Goal: Task Accomplishment & Management: Use online tool/utility

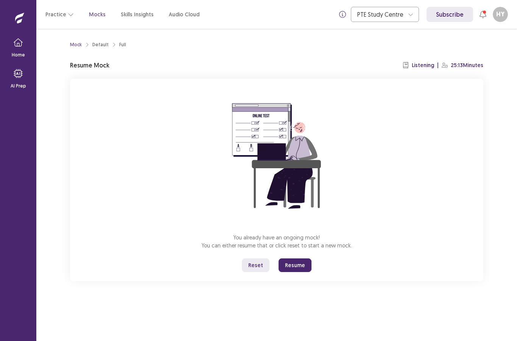
click at [299, 262] on button "Resume" at bounding box center [295, 265] width 33 height 14
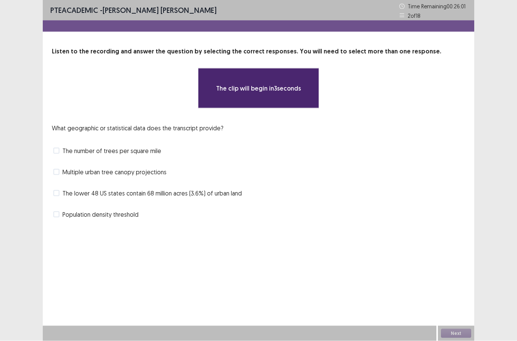
scroll to position [30, 0]
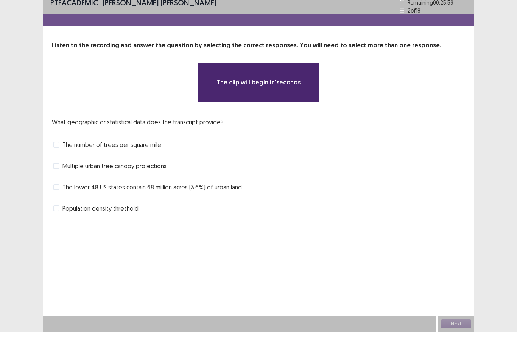
click at [55, 192] on label "The lower 48 US states contain 68 million acres (3.6%) of urban land" at bounding box center [147, 196] width 189 height 9
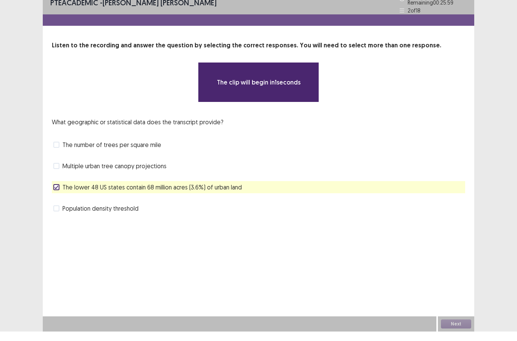
click at [56, 215] on span at bounding box center [56, 218] width 6 height 6
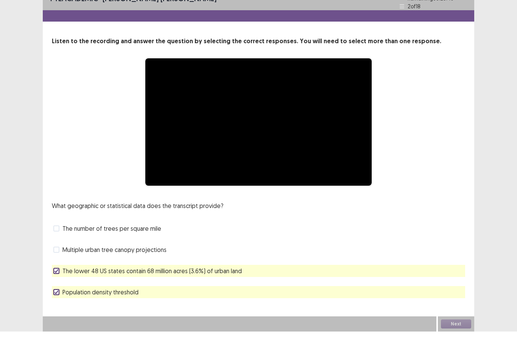
click at [59, 297] on label "Population density threshold" at bounding box center [95, 301] width 85 height 9
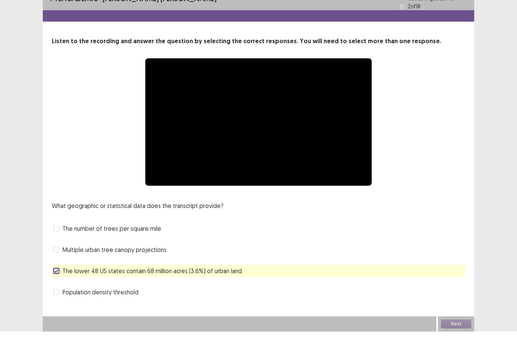
click at [57, 278] on icon at bounding box center [56, 280] width 5 height 4
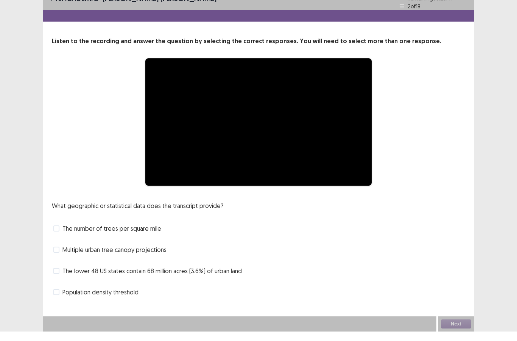
click at [58, 299] on span at bounding box center [56, 302] width 6 height 6
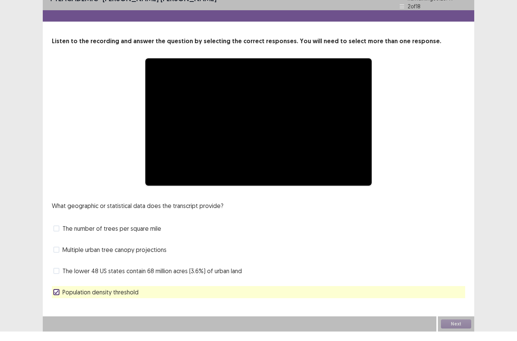
click at [61, 276] on label "The lower 48 US states contain 68 million acres (3.6%) of urban land" at bounding box center [147, 280] width 189 height 9
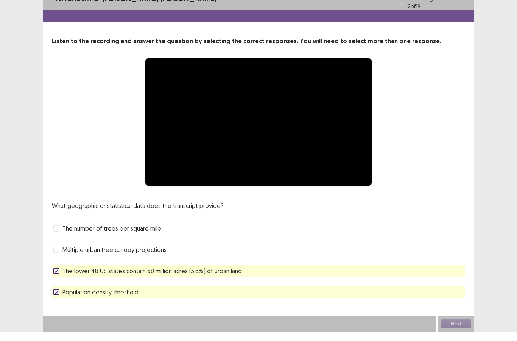
click at [452, 326] on div "Next" at bounding box center [456, 333] width 36 height 15
click at [61, 255] on label "Multiple urban tree canopy projections" at bounding box center [109, 259] width 113 height 9
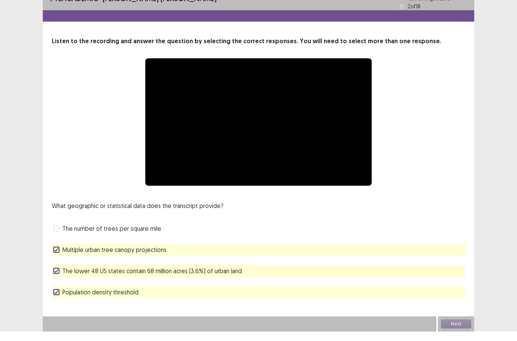
click at [60, 255] on label "Multiple urban tree canopy projections" at bounding box center [109, 259] width 113 height 9
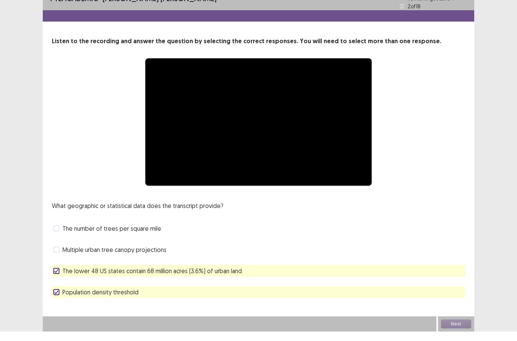
click at [59, 276] on label "The lower 48 US states contain 68 million acres (3.6%) of urban land" at bounding box center [147, 280] width 189 height 9
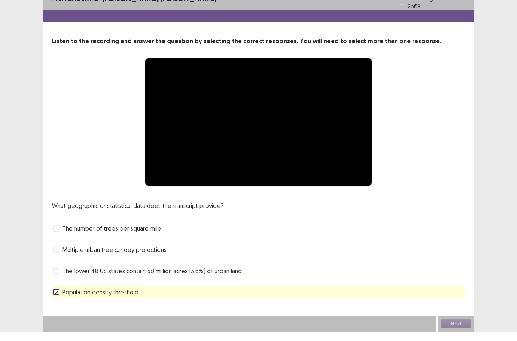
click at [54, 300] on icon at bounding box center [56, 302] width 5 height 4
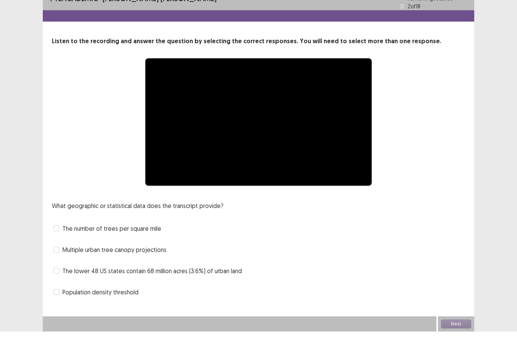
click at [55, 276] on label "The lower 48 US states contain 68 million acres (3.6%) of urban land" at bounding box center [147, 280] width 189 height 9
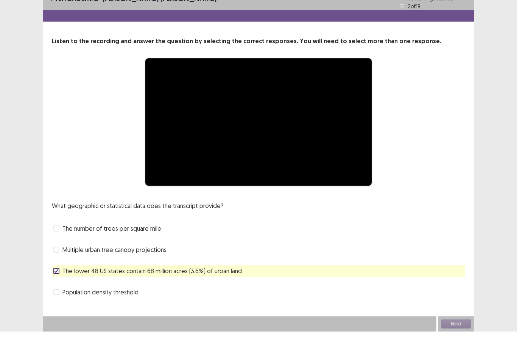
click at [58, 297] on label "Population density threshold" at bounding box center [95, 301] width 85 height 9
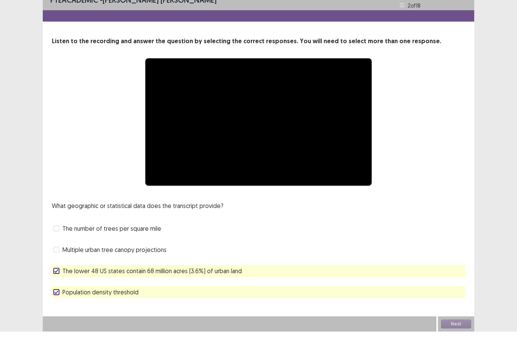
click at [461, 327] on div "Next" at bounding box center [456, 333] width 36 height 15
click at [462, 326] on div "Next" at bounding box center [456, 333] width 36 height 15
click at [461, 326] on div "Next" at bounding box center [456, 333] width 36 height 15
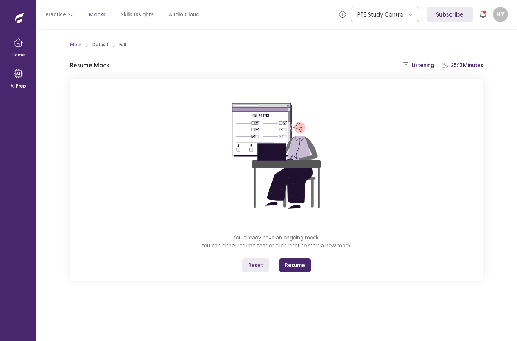
click at [293, 262] on button "Resume" at bounding box center [295, 265] width 33 height 14
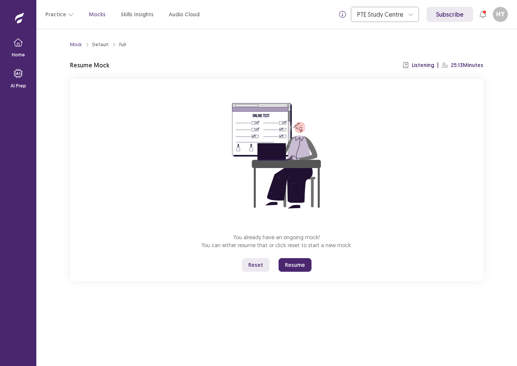
click at [299, 268] on button "Resume" at bounding box center [295, 265] width 33 height 14
click at [297, 269] on button "Resume" at bounding box center [295, 265] width 33 height 14
click at [303, 266] on button "Resume" at bounding box center [295, 265] width 33 height 14
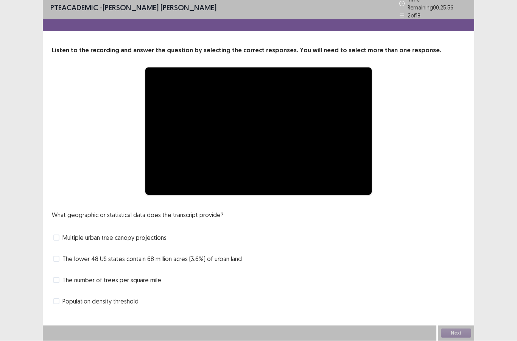
scroll to position [30, 0]
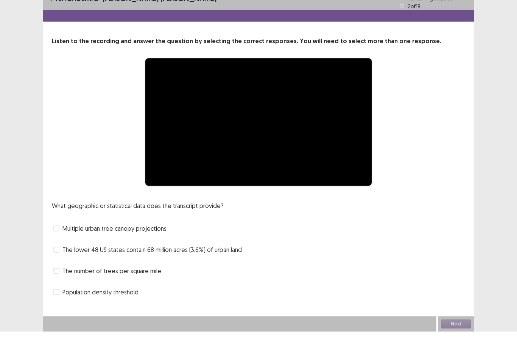
click at [115, 297] on span "Population density threshold" at bounding box center [101, 301] width 76 height 9
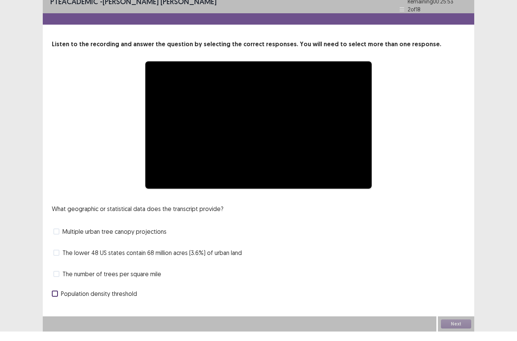
click at [111, 299] on span "Population density threshold" at bounding box center [99, 303] width 76 height 9
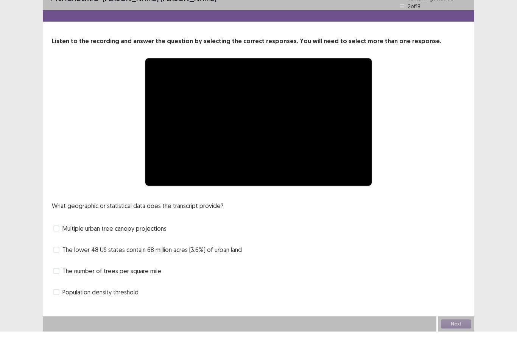
click at [126, 276] on span "The number of trees per square mile" at bounding box center [112, 280] width 99 height 9
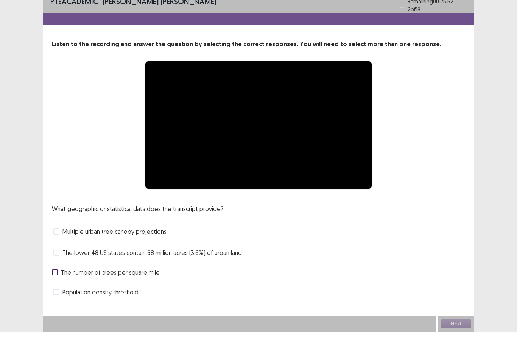
click at [131, 277] on span "The number of trees per square mile" at bounding box center [110, 281] width 99 height 9
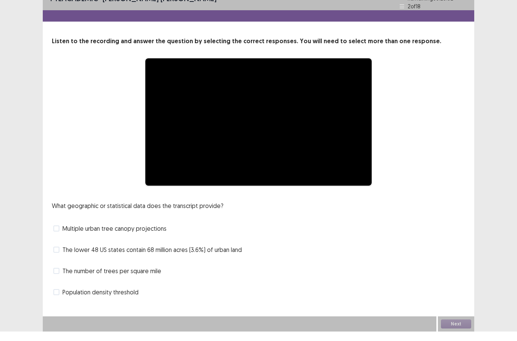
click at [144, 255] on span "The lower 48 US states contain 68 million acres (3.6%) of urban land" at bounding box center [153, 259] width 180 height 9
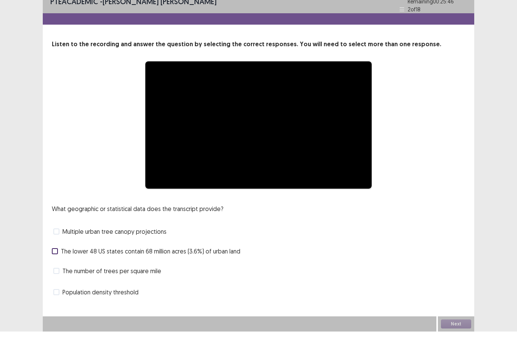
click at [108, 271] on div "**********" at bounding box center [259, 161] width 432 height 324
click at [113, 297] on span "Population density threshold" at bounding box center [101, 301] width 76 height 9
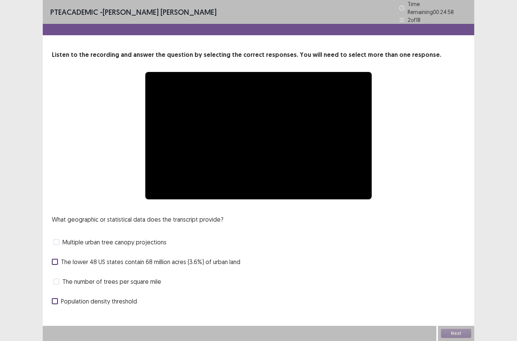
scroll to position [0, 0]
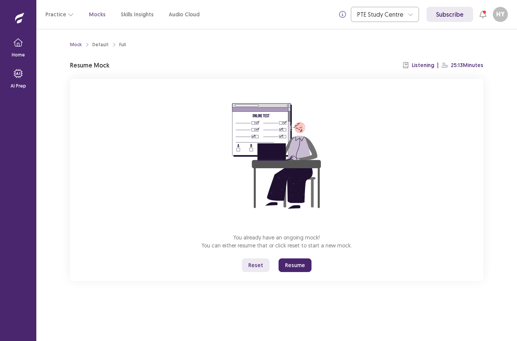
click at [300, 265] on button "Resume" at bounding box center [295, 265] width 33 height 14
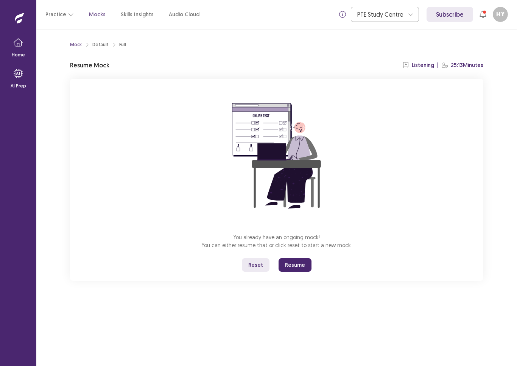
click at [298, 265] on button "Resume" at bounding box center [295, 265] width 33 height 14
click at [296, 264] on button "Resume" at bounding box center [295, 265] width 33 height 14
click at [303, 258] on button "Resume" at bounding box center [295, 265] width 33 height 14
click at [300, 258] on button "Resume" at bounding box center [295, 265] width 33 height 14
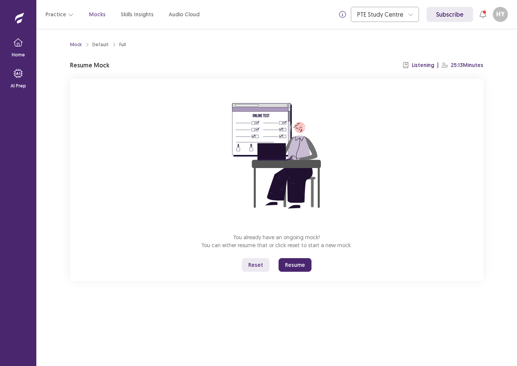
click at [302, 258] on button "Resume" at bounding box center [295, 265] width 33 height 14
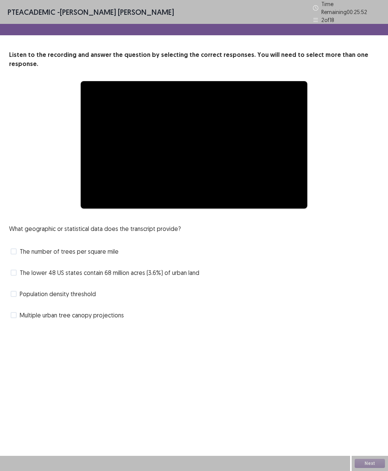
scroll to position [30, 0]
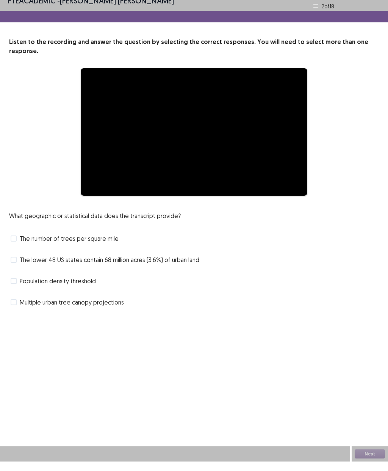
click at [156, 264] on span "The lower 48 US states contain 68 million acres (3.6%) of urban land" at bounding box center [110, 268] width 180 height 9
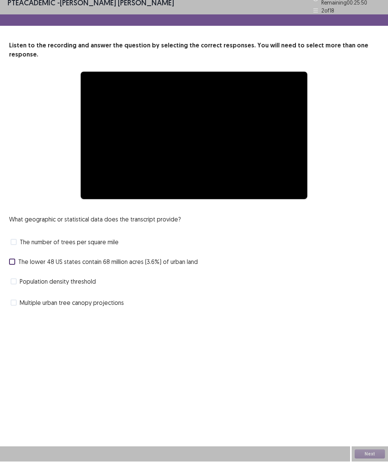
click at [111, 307] on span "Multiple urban tree canopy projections" at bounding box center [72, 311] width 104 height 9
click at [95, 286] on span "Population density threshold" at bounding box center [58, 290] width 76 height 9
click at [106, 303] on span "Multiple urban tree canopy projections" at bounding box center [70, 307] width 104 height 9
click at [365, 341] on div "Next" at bounding box center [370, 462] width 36 height 15
click at [364, 341] on div "Next" at bounding box center [370, 462] width 36 height 15
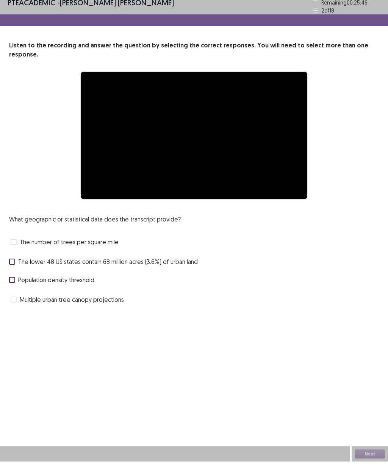
click at [366, 341] on div "Next" at bounding box center [370, 462] width 36 height 15
click at [364, 341] on div "**********" at bounding box center [194, 235] width 388 height 471
click at [365, 341] on div "Next" at bounding box center [370, 462] width 36 height 15
click at [365, 341] on div "**********" at bounding box center [194, 235] width 388 height 471
click at [361, 341] on div "Next" at bounding box center [370, 462] width 36 height 15
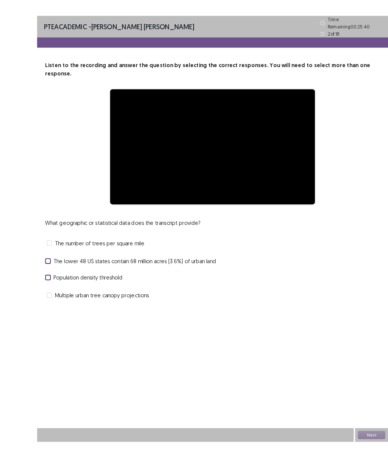
scroll to position [31, 0]
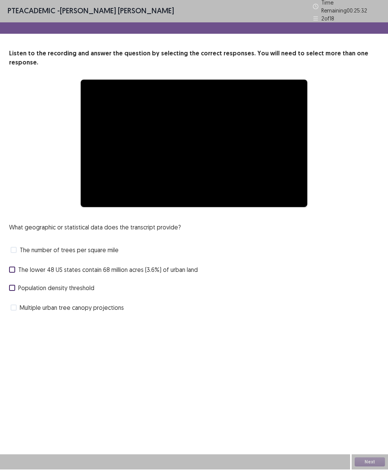
click at [366, 341] on div "Next" at bounding box center [370, 462] width 36 height 15
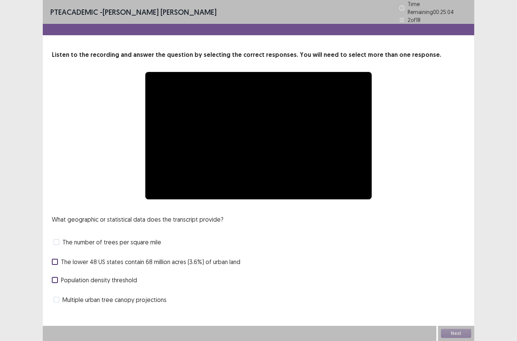
scroll to position [30, 0]
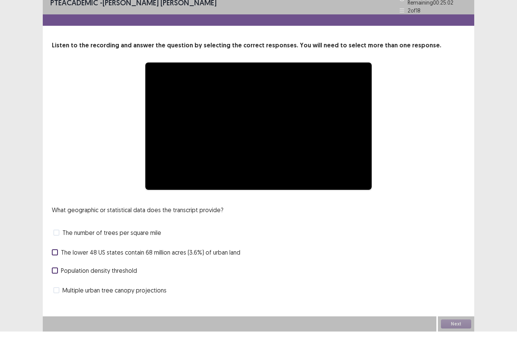
click at [452, 326] on div "Next" at bounding box center [456, 333] width 36 height 15
click at [455, 326] on div "Next" at bounding box center [456, 333] width 36 height 15
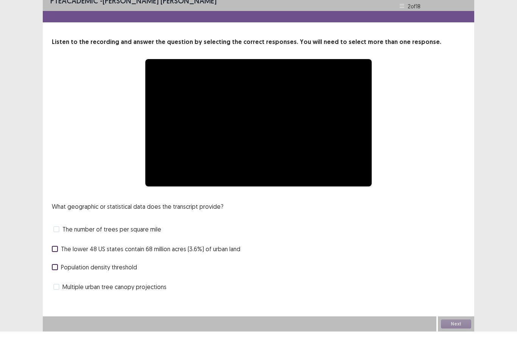
click at [453, 326] on div "Next" at bounding box center [456, 333] width 36 height 15
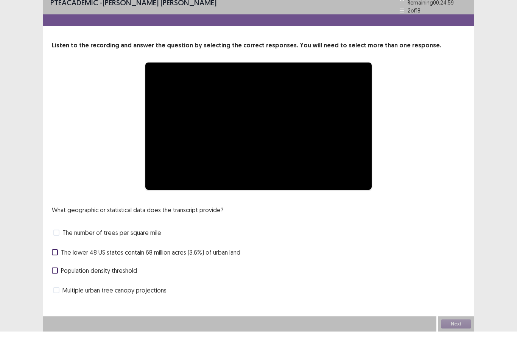
click at [450, 326] on div "Next" at bounding box center [456, 333] width 36 height 15
click at [455, 326] on div "Next" at bounding box center [456, 333] width 36 height 15
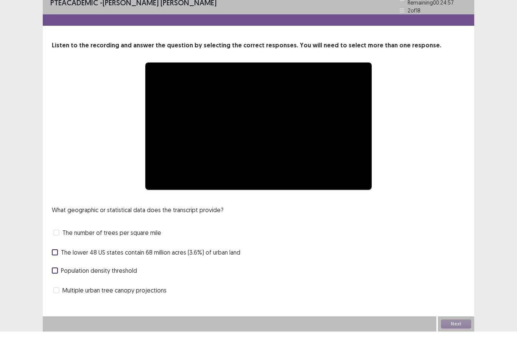
click at [457, 326] on div "Next" at bounding box center [456, 333] width 36 height 15
click at [455, 326] on div "Next" at bounding box center [456, 333] width 36 height 15
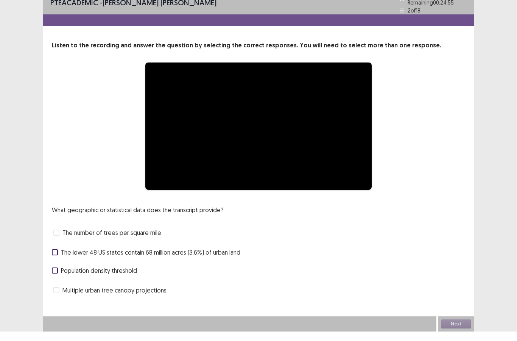
click at [454, 326] on div "Next" at bounding box center [456, 333] width 36 height 15
click at [455, 326] on div "Next" at bounding box center [456, 333] width 36 height 15
click at [454, 326] on div "Next" at bounding box center [456, 333] width 36 height 15
click at [456, 326] on div "Next" at bounding box center [456, 333] width 36 height 15
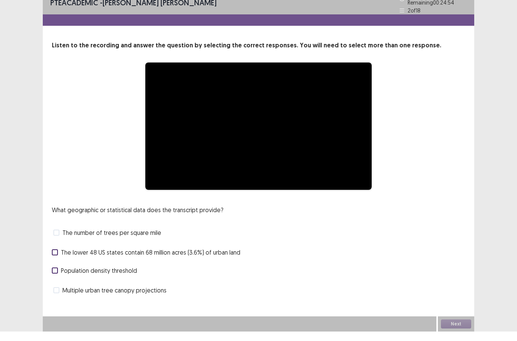
click at [458, 326] on div "Next" at bounding box center [456, 333] width 36 height 15
click at [455, 326] on div "Next" at bounding box center [456, 333] width 36 height 15
click at [454, 326] on div "Next" at bounding box center [456, 333] width 36 height 15
click at [458, 326] on div "Next" at bounding box center [456, 333] width 36 height 15
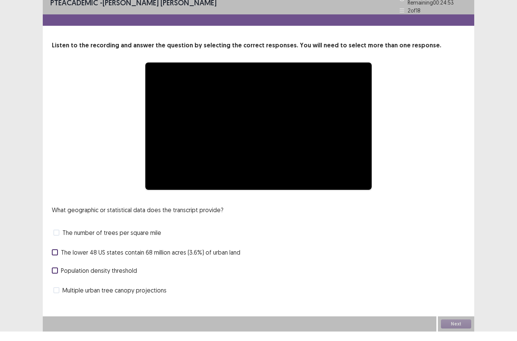
click at [457, 326] on div "Next" at bounding box center [456, 333] width 36 height 15
click at [458, 326] on div "Next" at bounding box center [456, 333] width 36 height 15
click at [453, 326] on div "Next" at bounding box center [456, 333] width 36 height 15
click at [459, 327] on div "Next" at bounding box center [456, 333] width 36 height 15
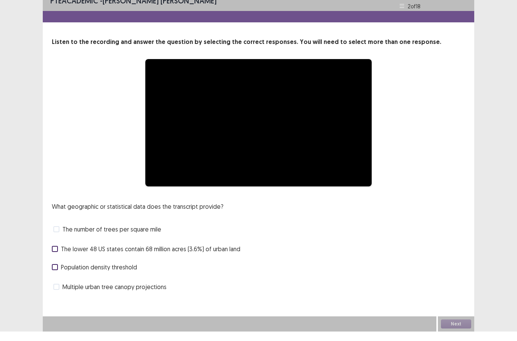
click at [459, 326] on div "Next" at bounding box center [456, 333] width 36 height 15
click at [456, 326] on div "Next" at bounding box center [456, 333] width 36 height 15
click at [453, 326] on div "Next" at bounding box center [456, 333] width 36 height 15
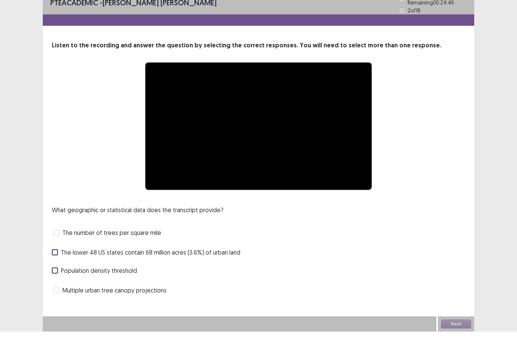
scroll to position [0, 0]
